Goal: Information Seeking & Learning: Check status

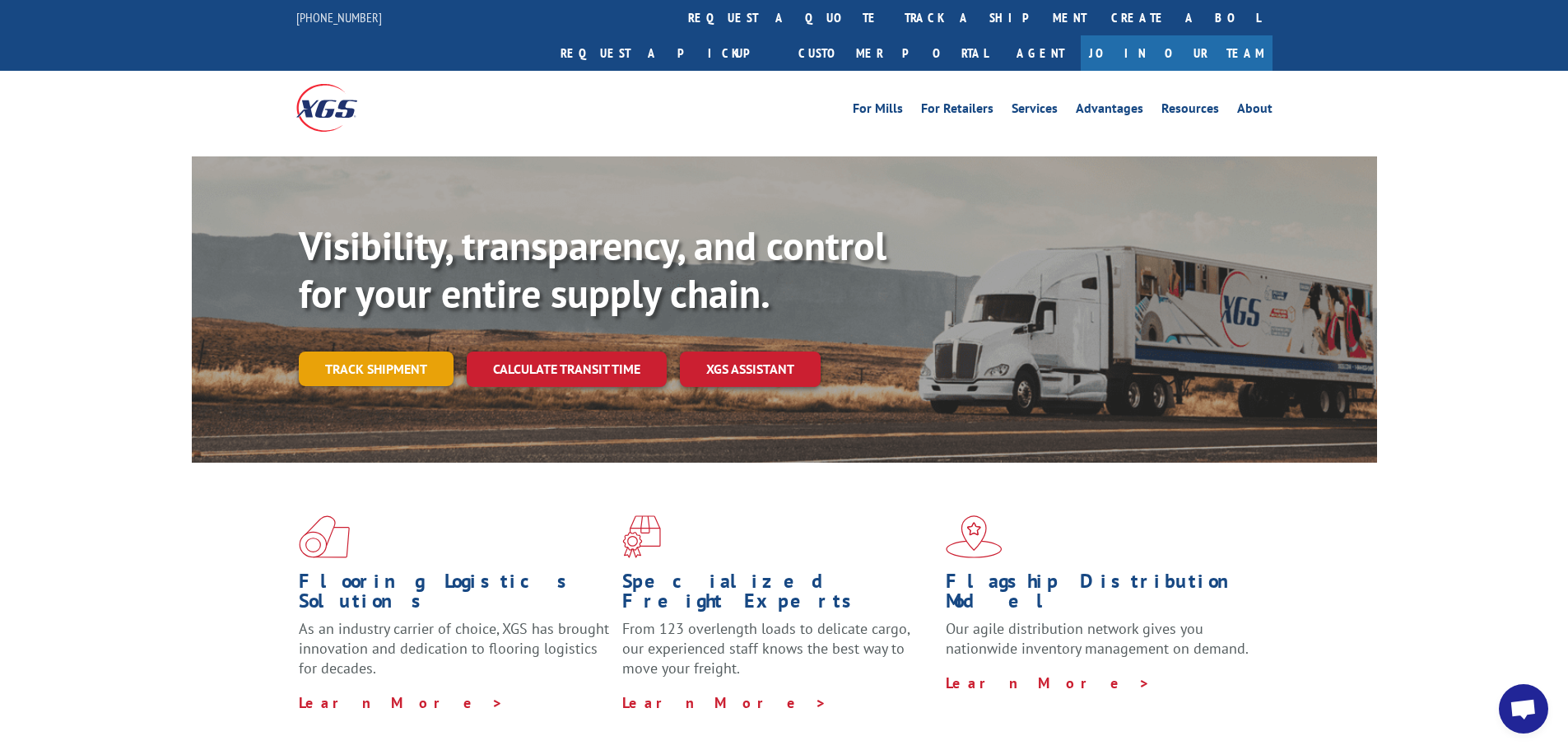
click at [375, 351] on link "Track shipment" at bounding box center [376, 369] width 155 height 34
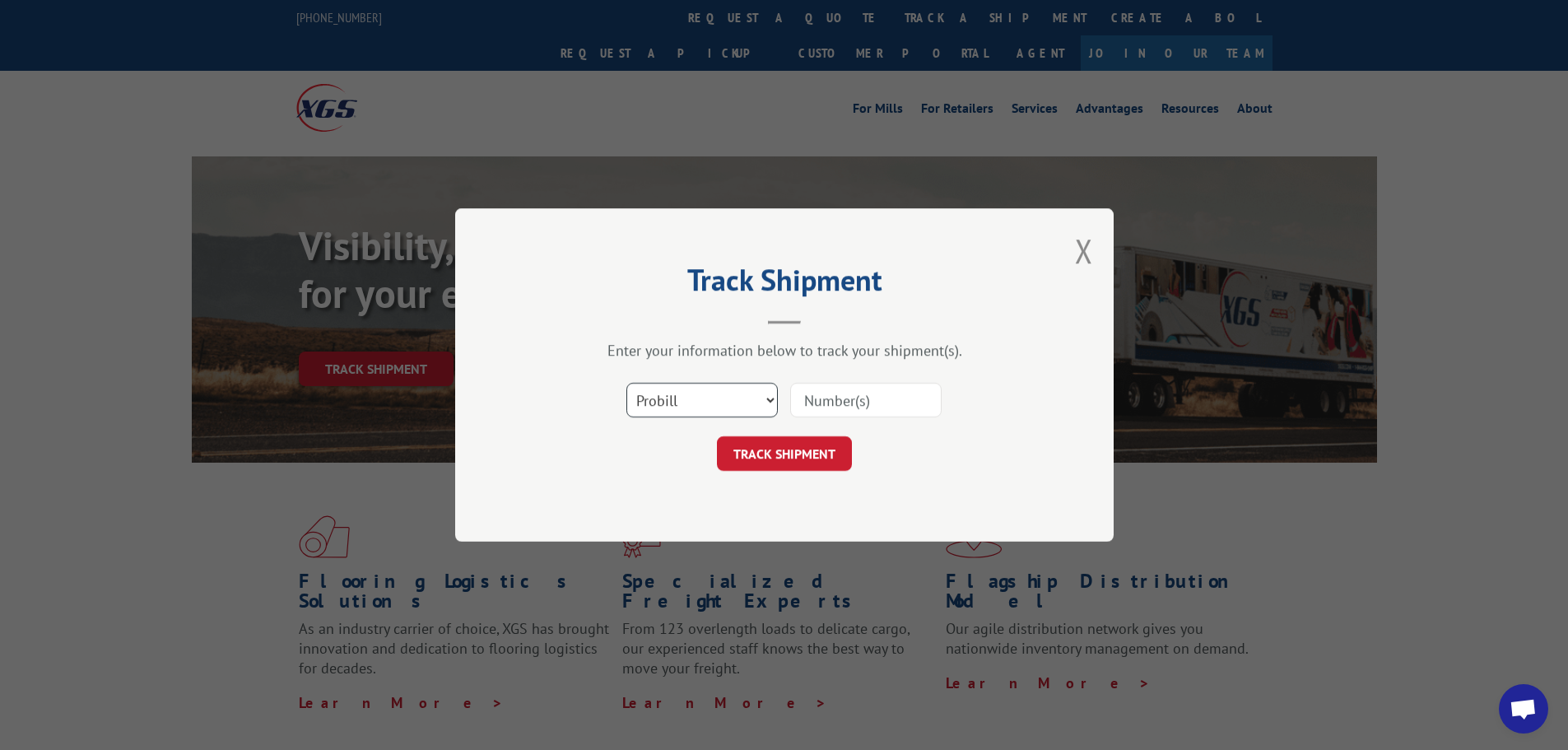
click at [693, 408] on select "Select category... Probill BOL PO" at bounding box center [702, 400] width 151 height 34
select select "po"
click at [627, 383] on select "Select category... Probill BOL PO" at bounding box center [702, 400] width 151 height 34
click at [896, 400] on input at bounding box center [866, 400] width 151 height 34
paste input "57548002"
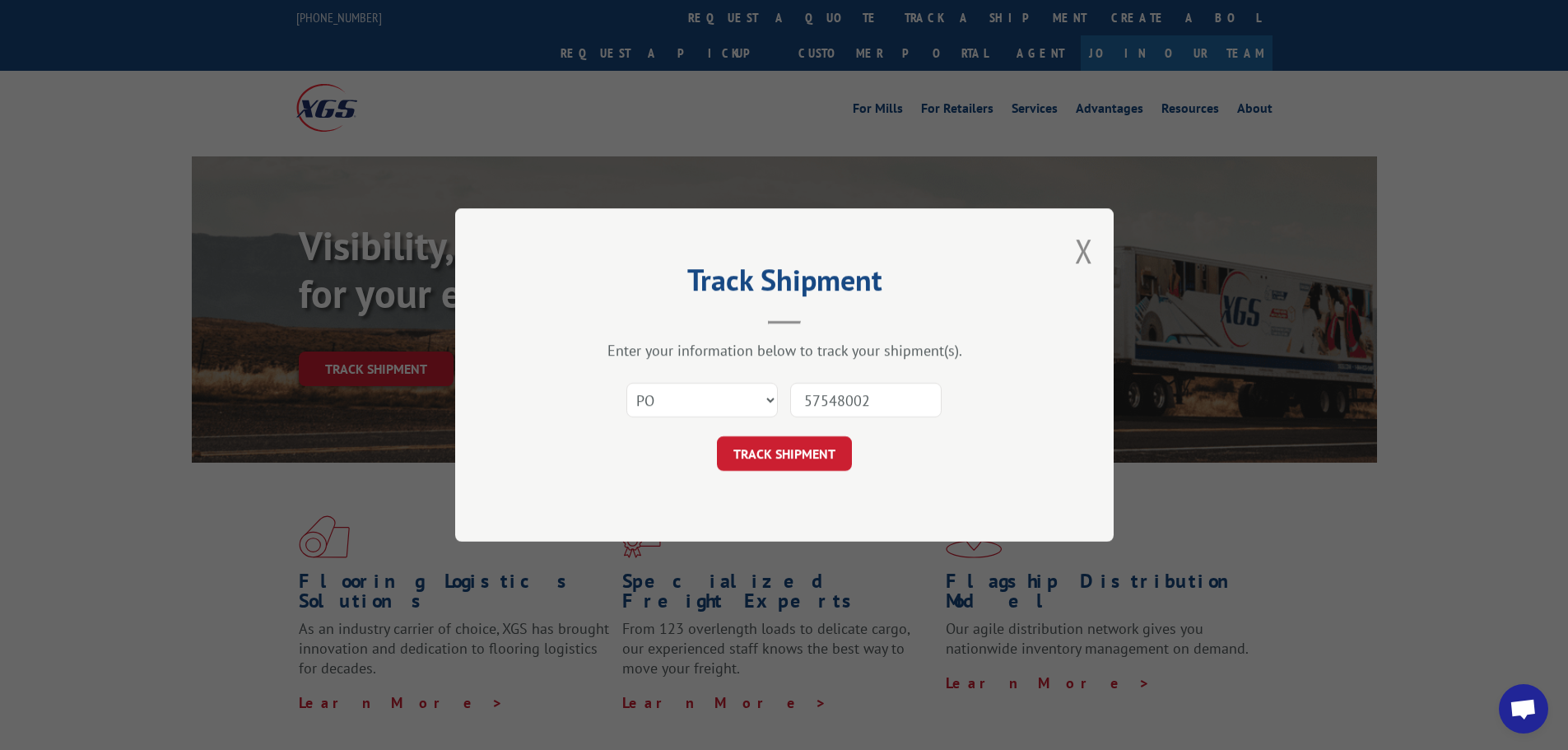
type input "57548002"
click at [810, 430] on form "Select category... Probill BOL PO 57548002 TRACK SHIPMENT" at bounding box center [784, 422] width 494 height 98
click at [804, 449] on button "TRACK SHIPMENT" at bounding box center [784, 454] width 135 height 34
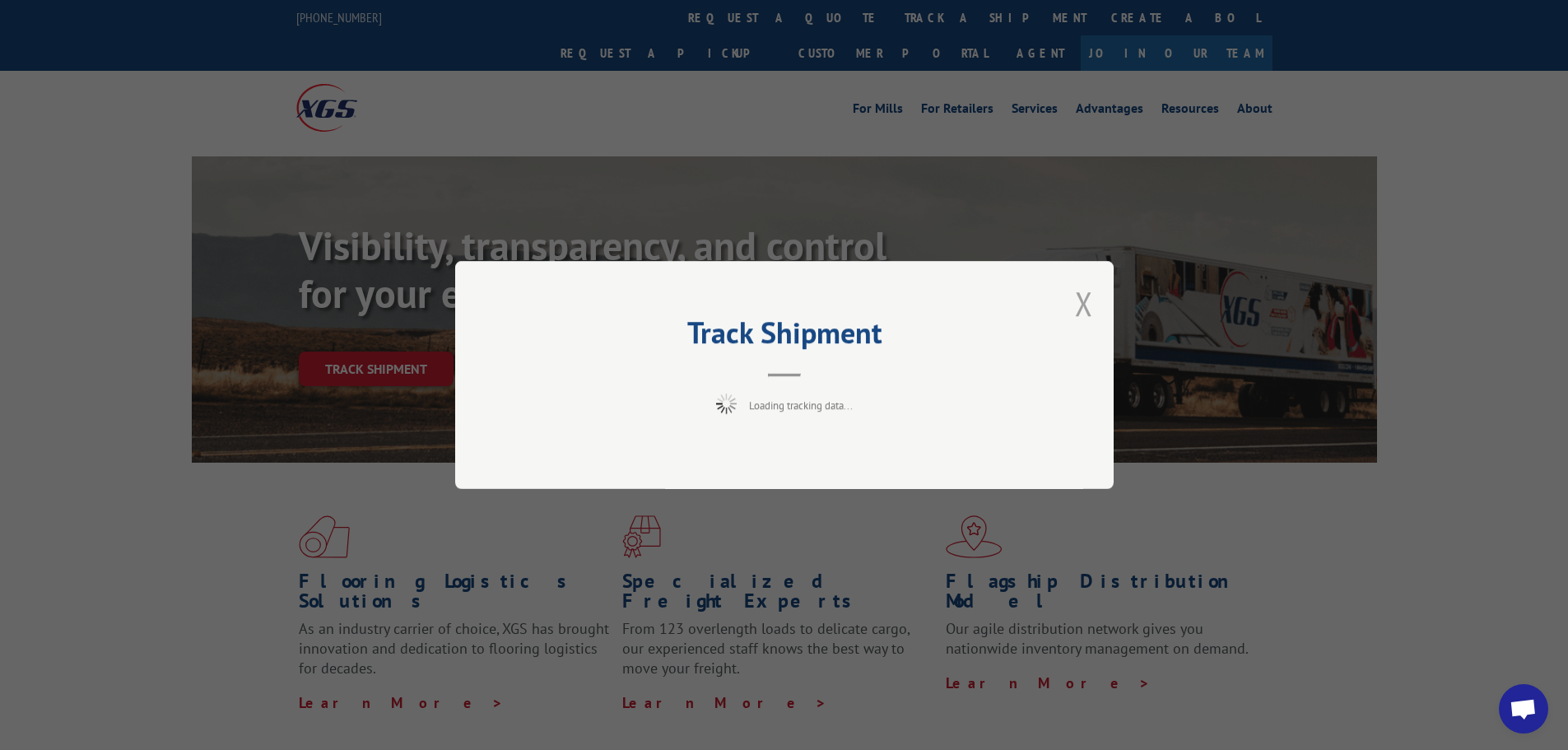
click at [1079, 315] on button "Close modal" at bounding box center [1084, 303] width 18 height 44
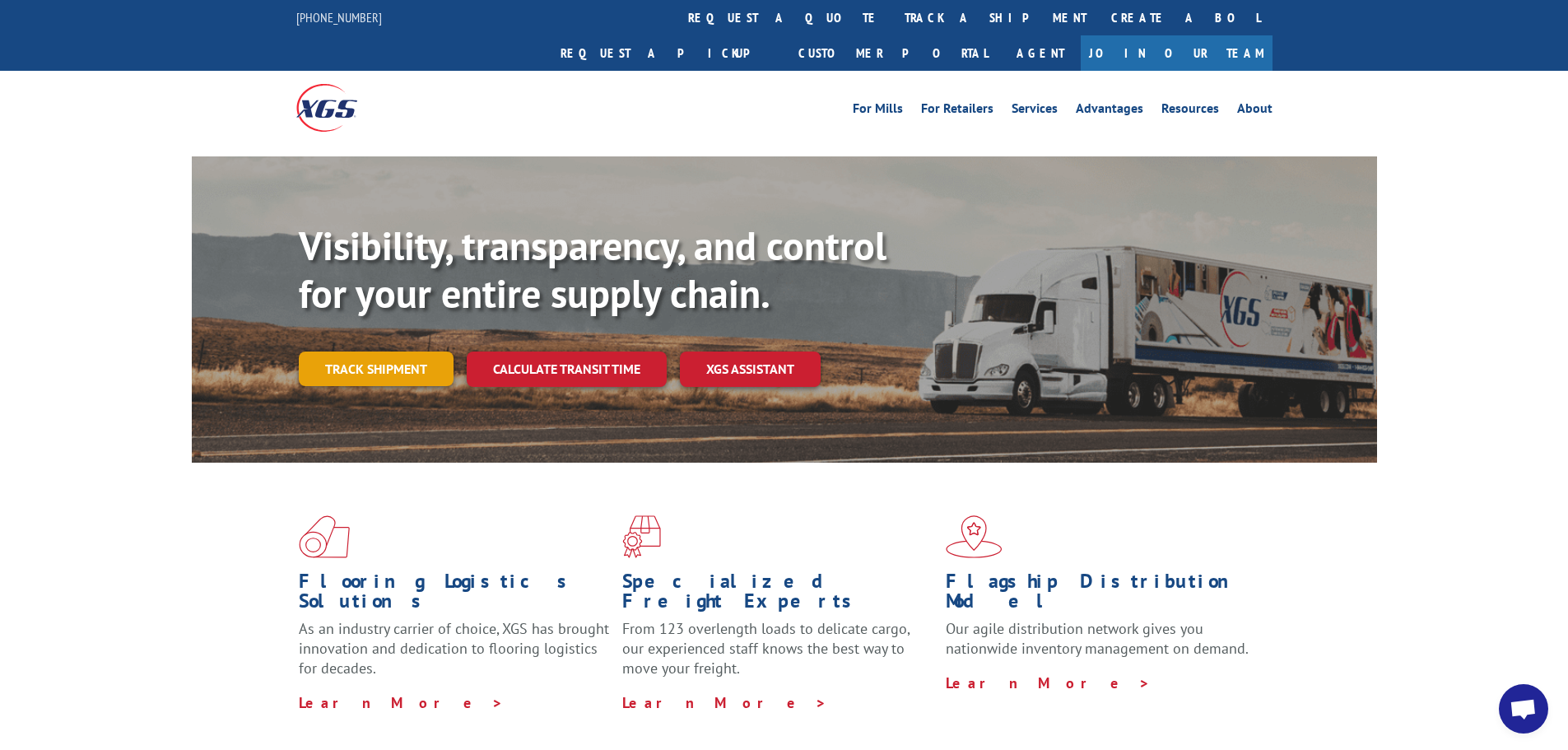
click at [391, 351] on link "Track shipment" at bounding box center [376, 369] width 155 height 34
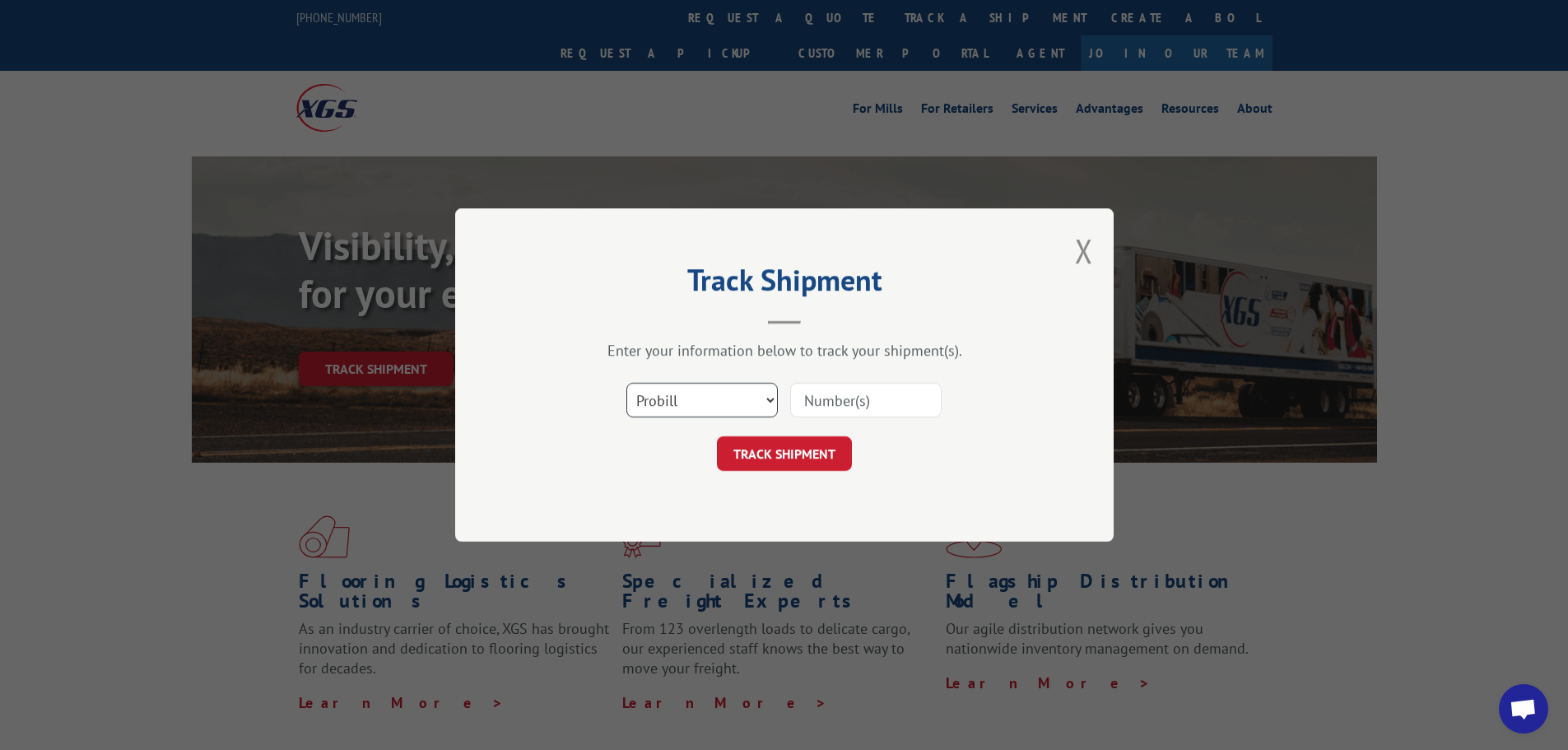
click at [723, 407] on select "Select category... Probill BOL PO" at bounding box center [702, 400] width 151 height 34
select select "po"
click at [627, 383] on select "Select category... Probill BOL PO" at bounding box center [702, 400] width 151 height 34
click at [798, 414] on input at bounding box center [866, 400] width 151 height 34
paste input "57548002"
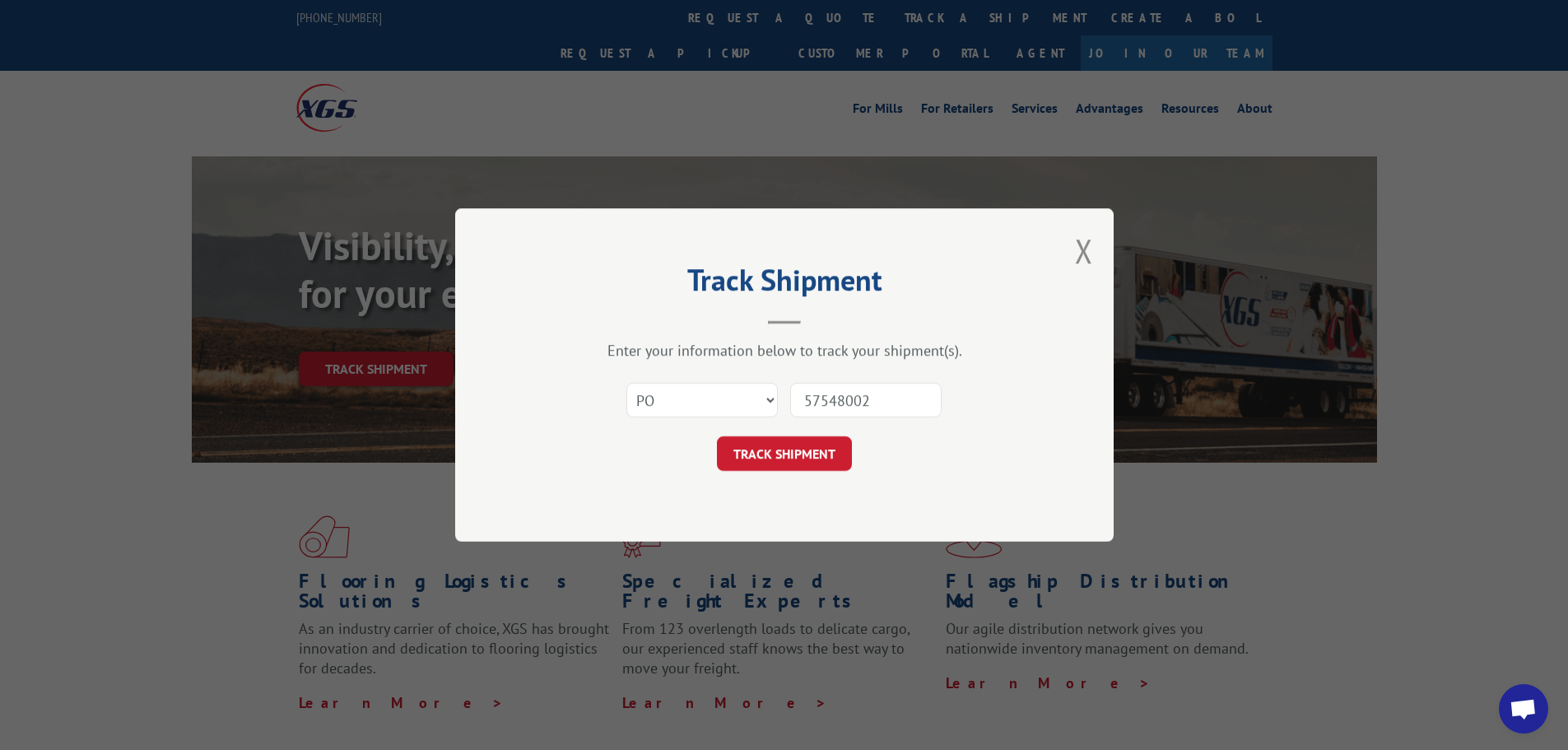
type input "57548002"
click at [744, 477] on div "Track Shipment Enter your information below to track your shipment(s). Select c…" at bounding box center [784, 375] width 659 height 333
click at [754, 460] on button "TRACK SHIPMENT" at bounding box center [784, 454] width 135 height 34
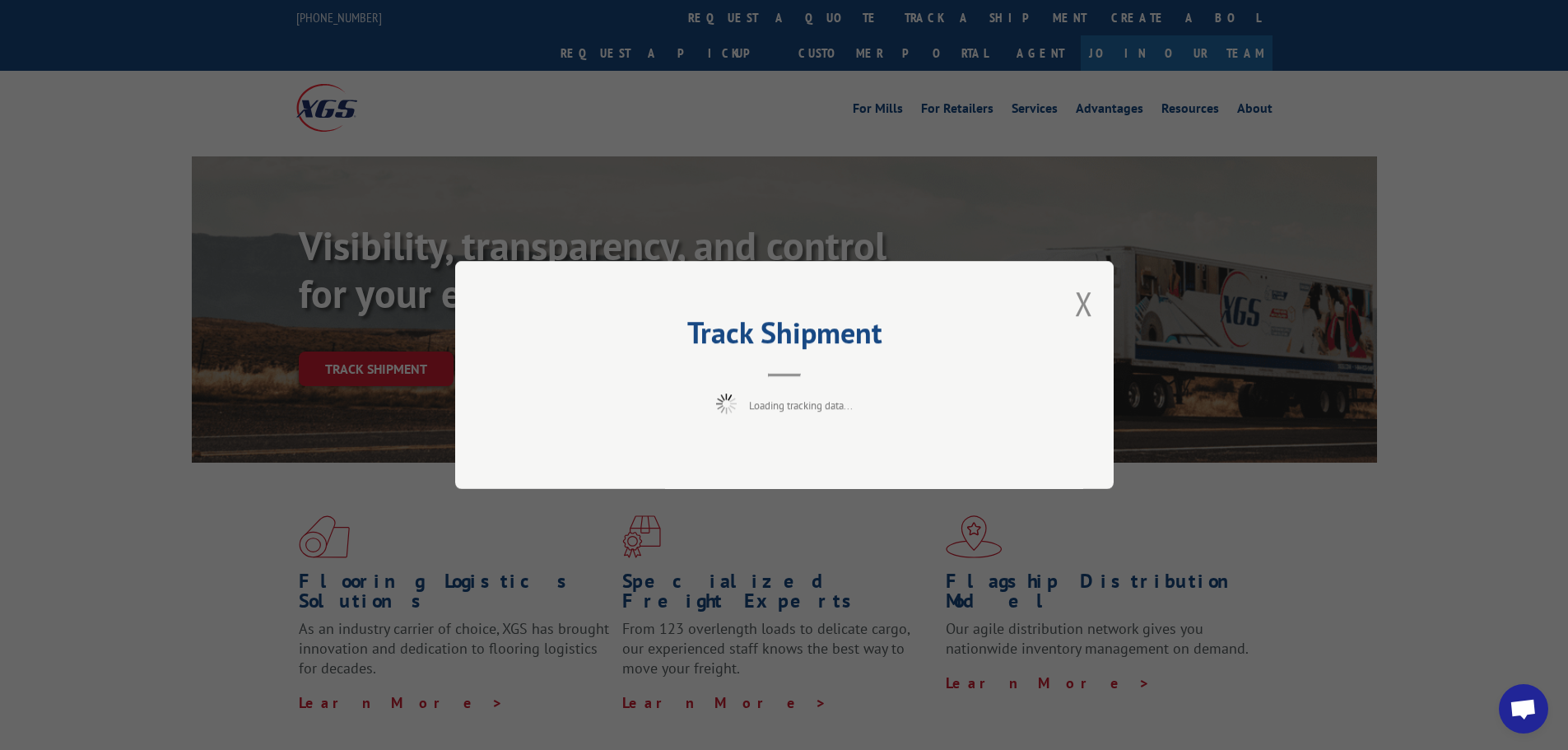
click at [1205, 493] on div "Track Shipment Loading tracking data..." at bounding box center [784, 375] width 1568 height 750
